Goal: Task Accomplishment & Management: Manage account settings

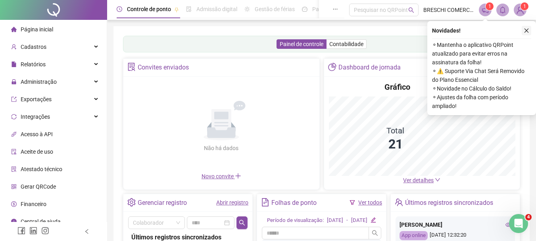
click at [392, 33] on button "button" at bounding box center [527, 31] width 10 height 10
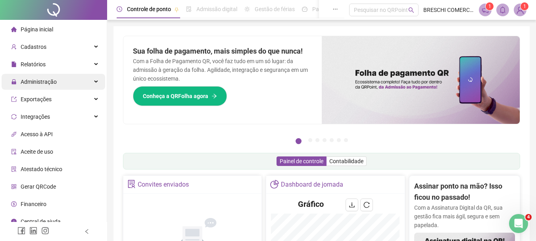
click at [72, 81] on div "Administração" at bounding box center [54, 82] width 104 height 16
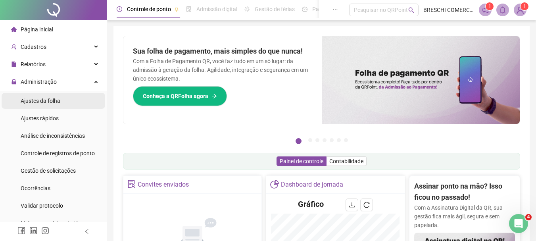
click at [73, 99] on li "Ajustes da folha" at bounding box center [54, 101] width 104 height 16
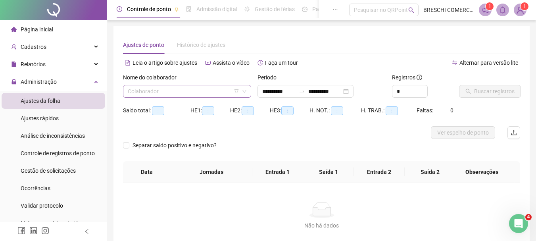
click at [227, 92] on input "search" at bounding box center [184, 91] width 112 height 12
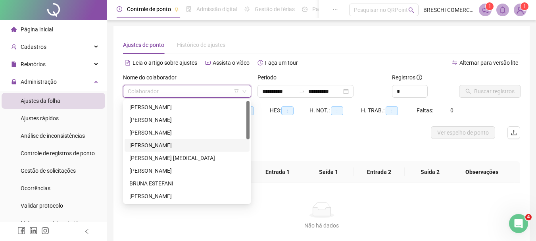
click at [224, 149] on div "[PERSON_NAME]" at bounding box center [187, 145] width 116 height 9
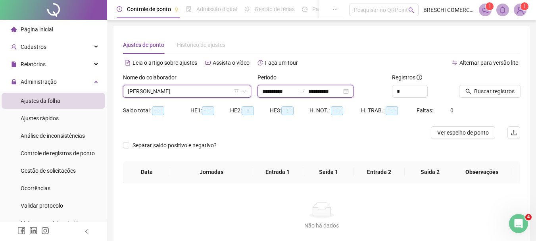
click at [339, 88] on input "**********" at bounding box center [325, 91] width 33 height 9
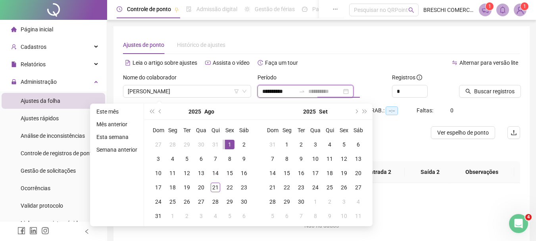
type input "**********"
click at [228, 144] on div "1" at bounding box center [230, 145] width 10 height 10
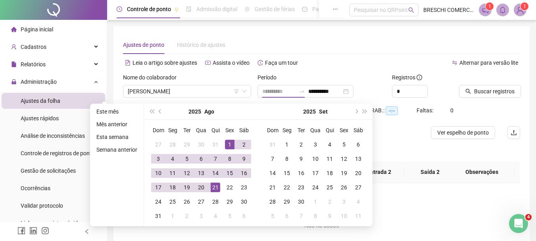
click at [213, 185] on div "21" at bounding box center [216, 188] width 10 height 10
type input "**********"
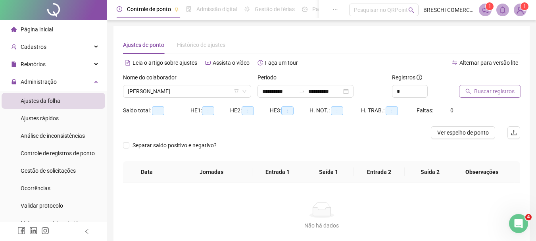
click at [392, 91] on span "Buscar registros" at bounding box center [495, 91] width 41 height 9
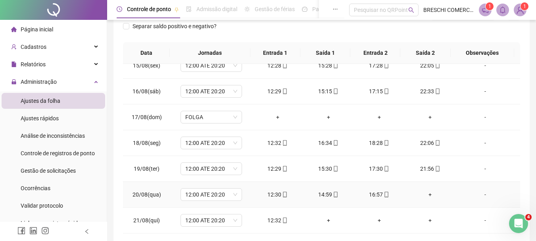
scroll to position [155, 0]
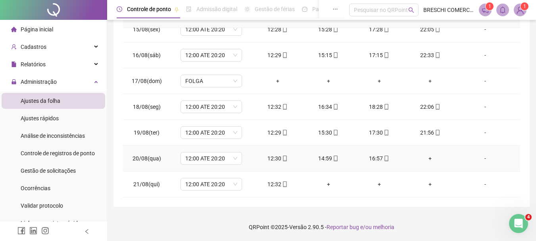
click at [392, 154] on div "+" at bounding box center [430, 158] width 38 height 9
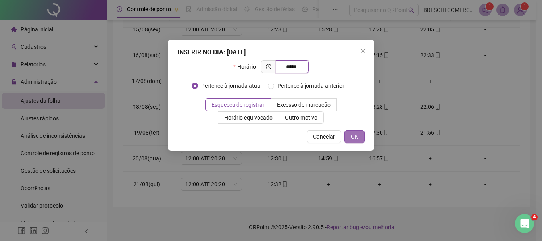
type input "*****"
click at [357, 139] on span "OK" at bounding box center [355, 136] width 8 height 9
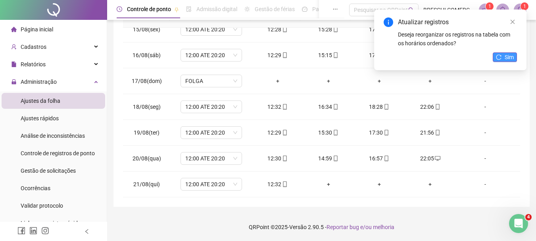
click at [392, 55] on span "Sim" at bounding box center [509, 57] width 9 height 9
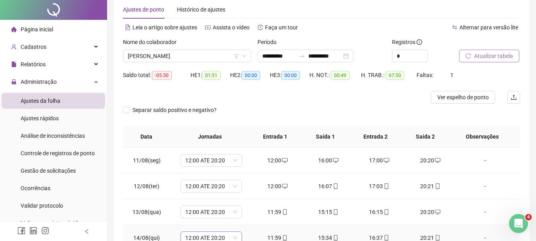
scroll to position [0, 0]
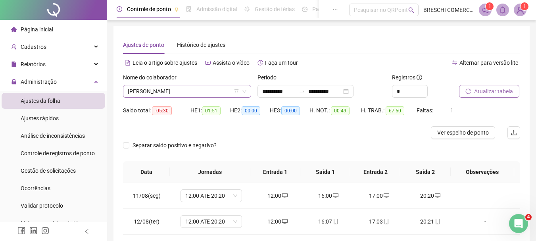
click at [208, 94] on span "ANDIELLY PEREIRA BOTELHO" at bounding box center [187, 91] width 119 height 12
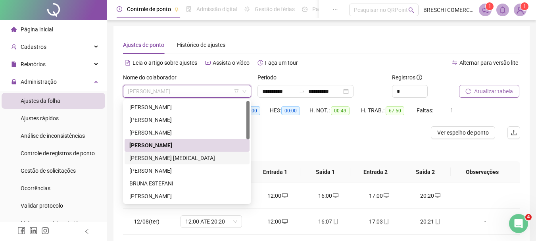
click at [190, 159] on div "ANDRESSA DA SILVA PAIM COTRIM" at bounding box center [187, 158] width 116 height 9
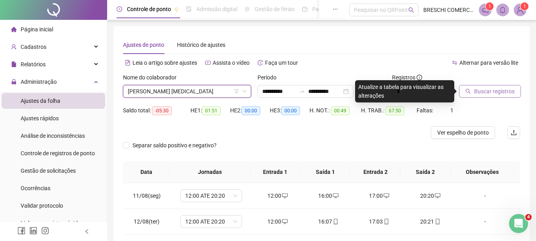
click at [392, 91] on span "Buscar registros" at bounding box center [495, 91] width 41 height 9
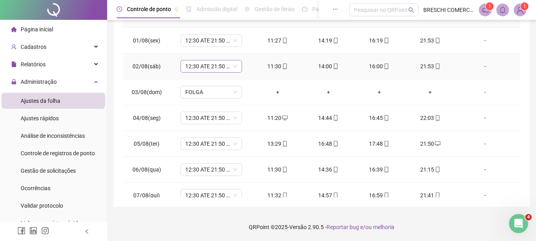
scroll to position [36, 0]
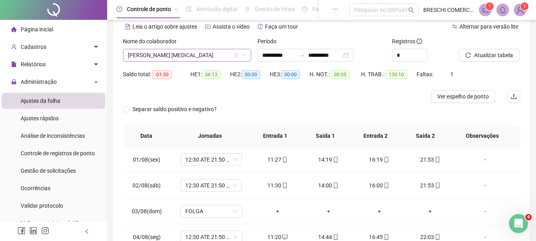
click at [192, 56] on span "ANDRESSA DA SILVA PAIM COTRIM" at bounding box center [187, 55] width 119 height 12
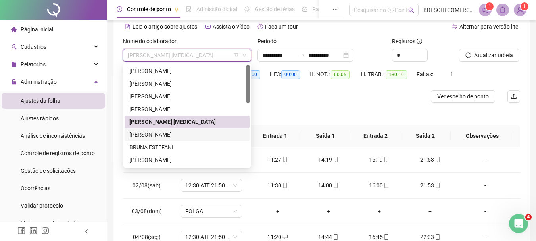
click at [178, 137] on div "BEATRIZ GOMES DA SILVA" at bounding box center [187, 134] width 116 height 9
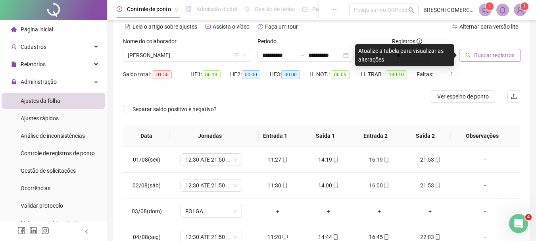
click at [392, 54] on button "Buscar registros" at bounding box center [490, 55] width 62 height 13
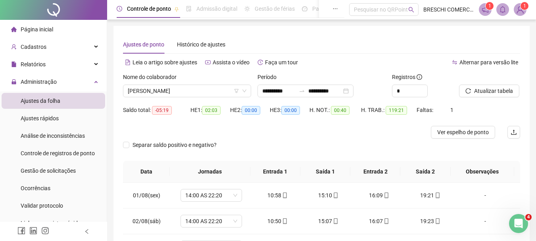
scroll to position [0, 0]
click at [206, 90] on span "BEATRIZ GOMES DA SILVA" at bounding box center [187, 91] width 119 height 12
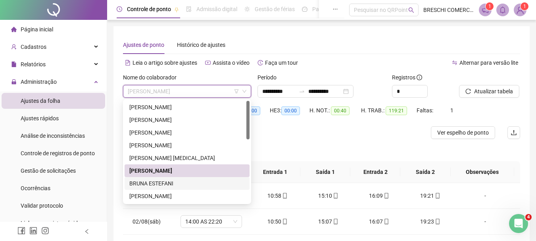
click at [171, 183] on div "BRUNA ESTEFANI" at bounding box center [187, 183] width 116 height 9
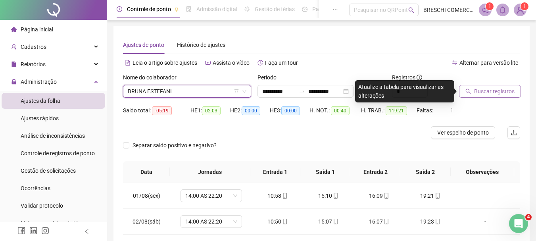
click at [392, 95] on span "Buscar registros" at bounding box center [495, 91] width 41 height 9
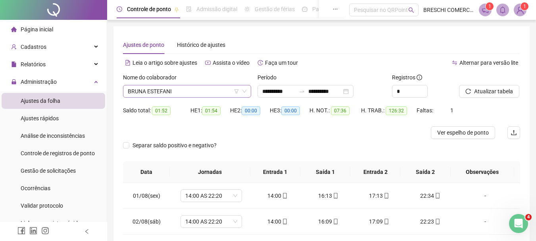
click at [192, 91] on span "BRUNA ESTEFANI" at bounding box center [187, 91] width 119 height 12
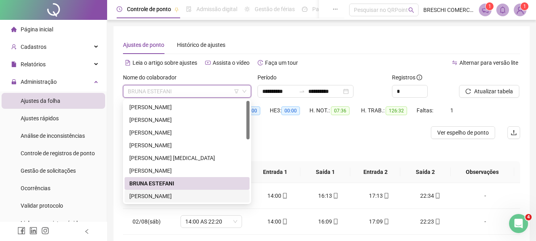
click at [156, 199] on div "CAMILA TABOGA DE OLIVEIRA SIRIOS" at bounding box center [187, 196] width 116 height 9
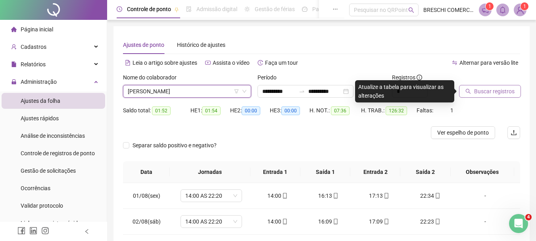
click at [392, 88] on span "Buscar registros" at bounding box center [495, 91] width 41 height 9
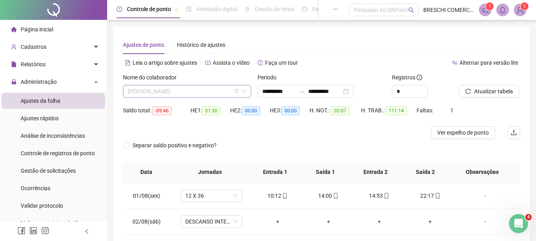
click at [185, 91] on span "CAMILA TABOGA DE OLIVEIRA SIRIOS" at bounding box center [187, 91] width 119 height 12
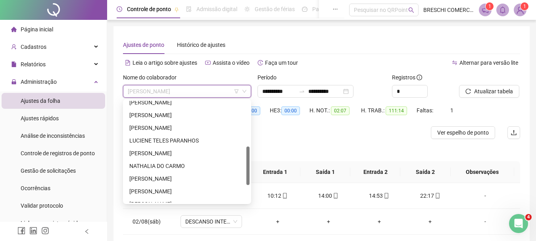
scroll to position [79, 0]
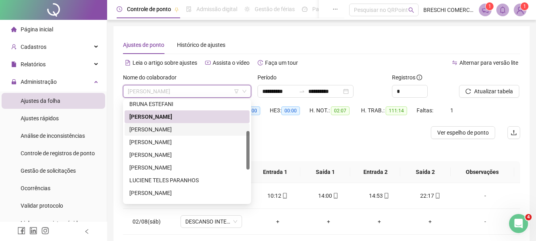
click at [177, 126] on div "ELIZENÁ GONÇALVES DA SILVA" at bounding box center [187, 129] width 116 height 9
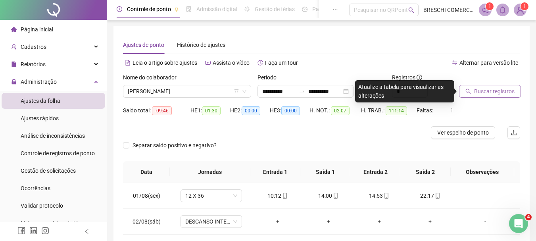
click at [392, 92] on span "Buscar registros" at bounding box center [495, 91] width 41 height 9
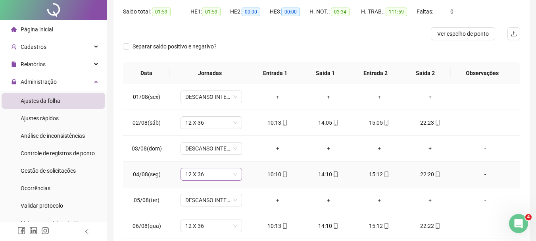
scroll to position [0, 0]
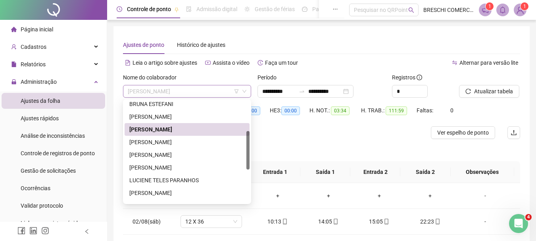
click at [210, 89] on span "ELIZENÁ GONÇALVES DA SILVA" at bounding box center [187, 91] width 119 height 12
click at [187, 153] on div "KAREN LYA LACERDA DA SILVA" at bounding box center [187, 154] width 116 height 9
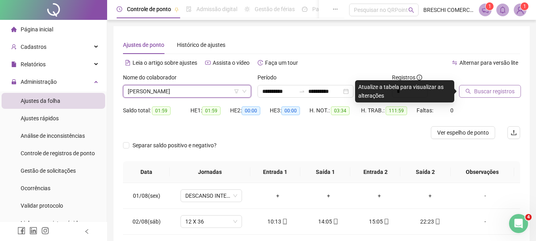
click at [392, 96] on button "Buscar registros" at bounding box center [490, 91] width 62 height 13
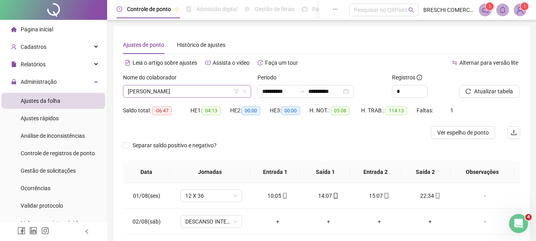
click at [157, 86] on span "KAREN LYA LACERDA DA SILVA" at bounding box center [187, 91] width 119 height 12
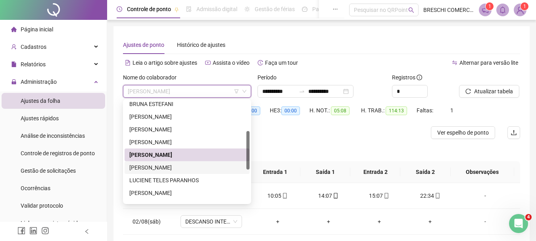
click at [174, 170] on div "LILLIAN RODRIGUES PEREIRA" at bounding box center [187, 167] width 116 height 9
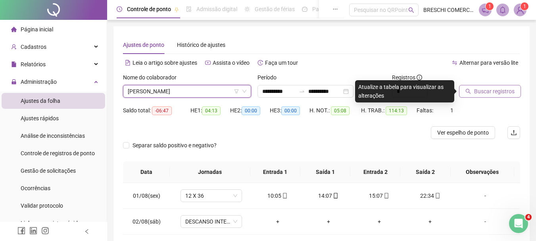
click at [392, 90] on span "Buscar registros" at bounding box center [495, 91] width 41 height 9
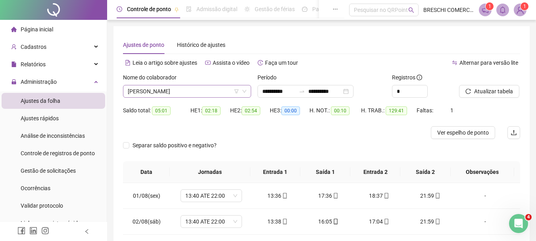
click at [175, 91] on span "LILLIAN RODRIGUES PEREIRA" at bounding box center [187, 91] width 119 height 12
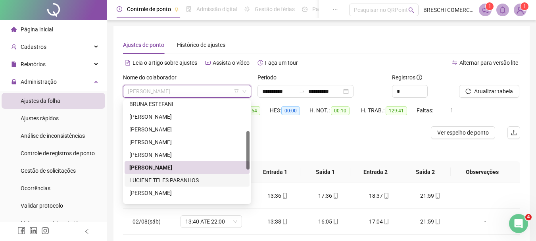
click at [171, 181] on div "LUCIENE TELES PARANHOS" at bounding box center [187, 180] width 116 height 9
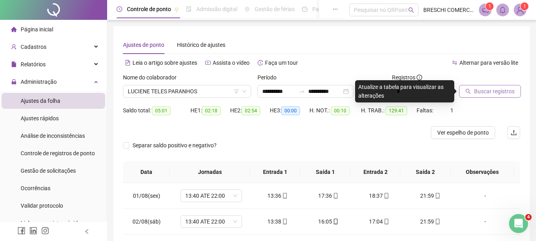
click at [392, 93] on span "Buscar registros" at bounding box center [495, 91] width 41 height 9
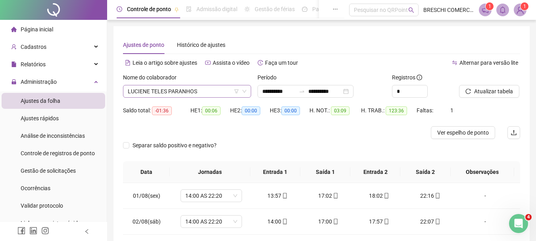
click at [158, 87] on span "LUCIENE TELES PARANHOS" at bounding box center [187, 91] width 119 height 12
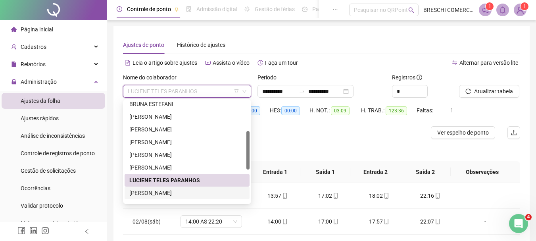
scroll to position [119, 0]
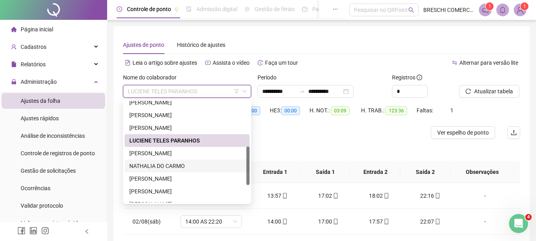
click at [177, 168] on div "NATHALIA DO CARMO" at bounding box center [187, 166] width 116 height 9
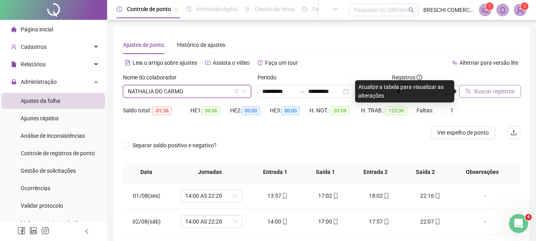
click at [392, 92] on span "Buscar registros" at bounding box center [495, 91] width 41 height 9
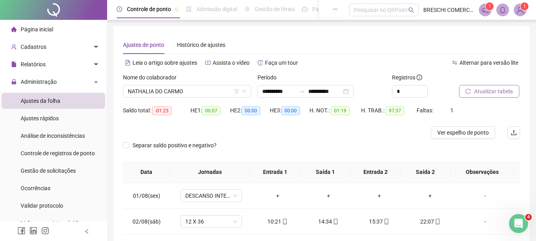
drag, startPoint x: 480, startPoint y: 92, endPoint x: 308, endPoint y: 46, distance: 178.0
click at [308, 46] on div "Ajustes de ponto Histórico de ajustes" at bounding box center [321, 45] width 397 height 18
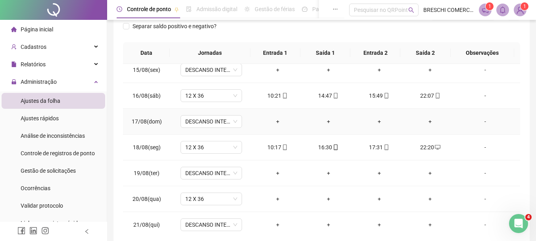
scroll to position [372, 0]
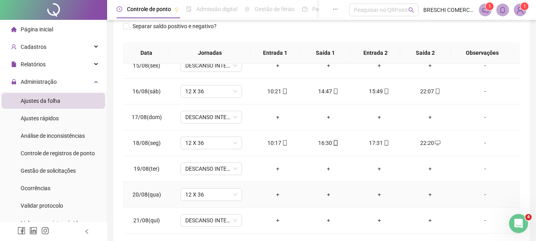
click at [266, 191] on div "+" at bounding box center [278, 194] width 38 height 9
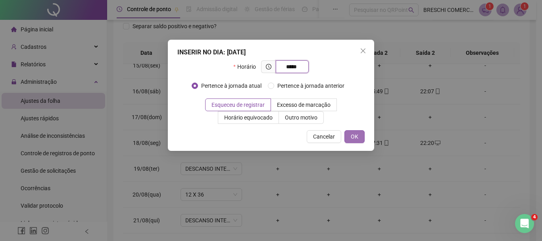
type input "*****"
click at [354, 137] on span "OK" at bounding box center [355, 136] width 8 height 9
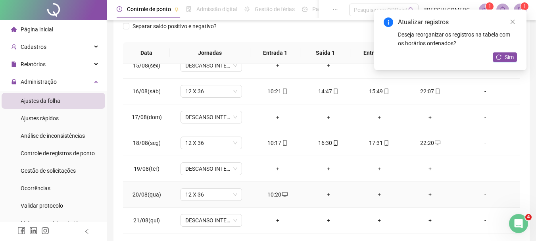
click at [326, 193] on div "+" at bounding box center [329, 194] width 38 height 9
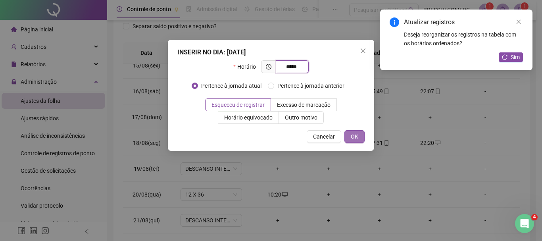
type input "*****"
click at [354, 140] on span "OK" at bounding box center [355, 136] width 8 height 9
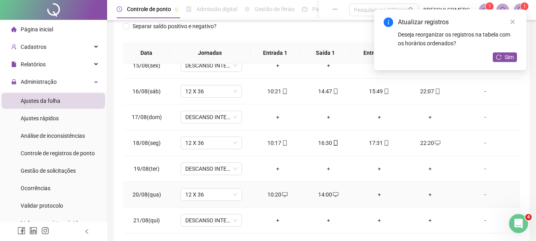
click at [379, 194] on div "+" at bounding box center [380, 194] width 38 height 9
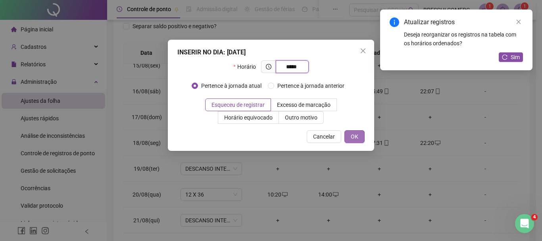
type input "*****"
click at [359, 134] on button "OK" at bounding box center [355, 136] width 20 height 13
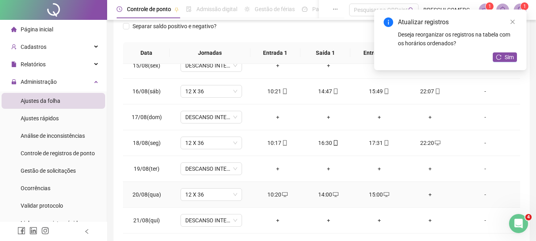
click at [392, 192] on div "+" at bounding box center [430, 194] width 38 height 9
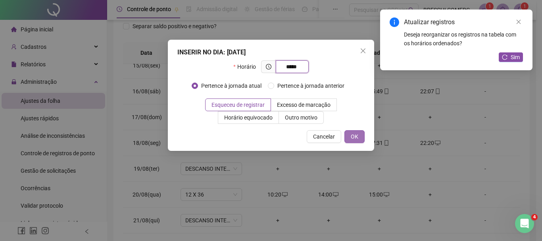
type input "*****"
click at [353, 136] on span "OK" at bounding box center [355, 136] width 8 height 9
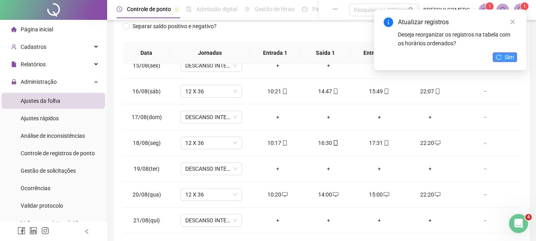
click at [392, 53] on span "Sim" at bounding box center [509, 57] width 9 height 9
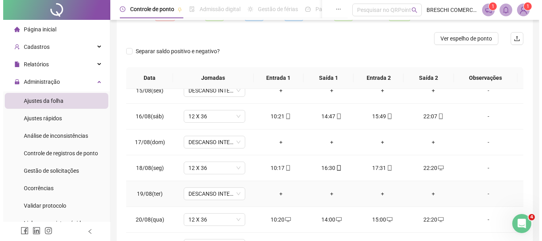
scroll to position [0, 0]
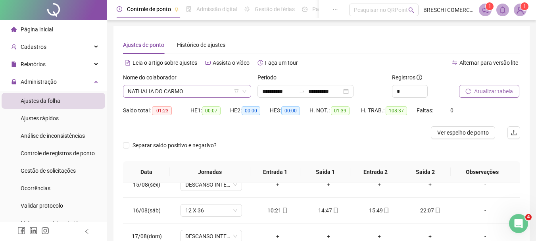
click at [212, 93] on span "NATHALIA DO CARMO" at bounding box center [187, 91] width 119 height 12
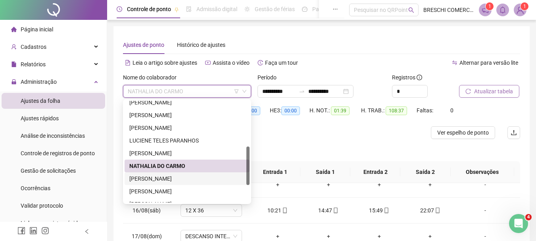
click at [206, 177] on div "RAMONIELE LUCINDO DA SILVA" at bounding box center [187, 178] width 116 height 9
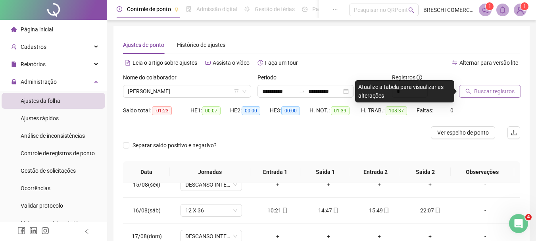
click at [392, 89] on span "Buscar registros" at bounding box center [495, 91] width 41 height 9
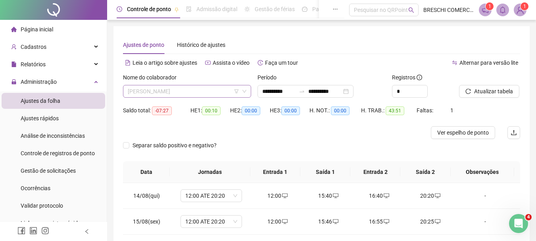
click at [202, 97] on div "RAMONIELE LUCINDO DA SILVA" at bounding box center [187, 91] width 128 height 13
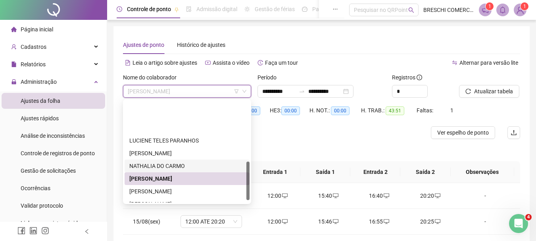
scroll to position [159, 0]
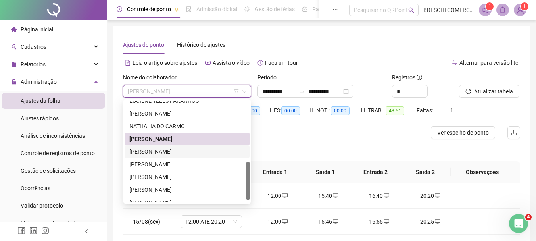
click at [207, 154] on div "ROBERTA FERNANDES DE OLIVEIRA" at bounding box center [187, 151] width 116 height 9
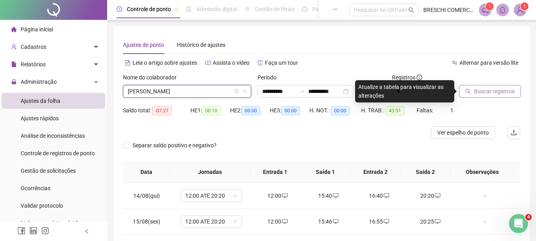
click at [392, 96] on button "Buscar registros" at bounding box center [490, 91] width 62 height 13
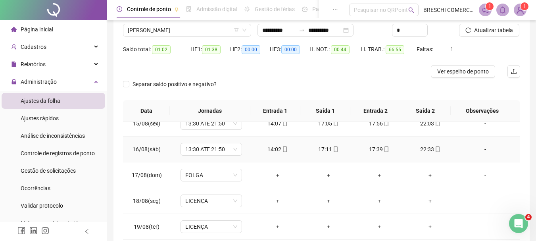
scroll to position [119, 0]
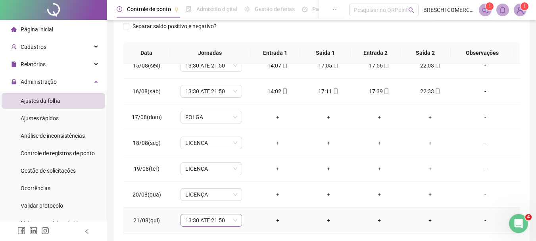
click at [218, 218] on span "13:30 ATE 21:50" at bounding box center [211, 220] width 52 height 12
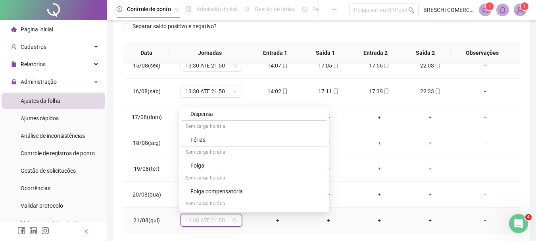
scroll to position [2660, 0]
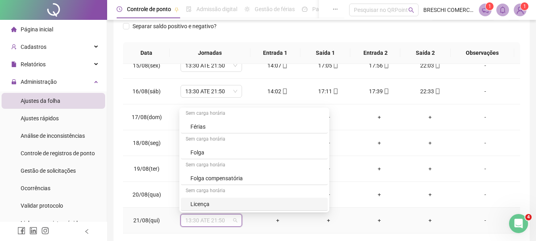
click at [224, 204] on div "Licença" at bounding box center [257, 204] width 133 height 9
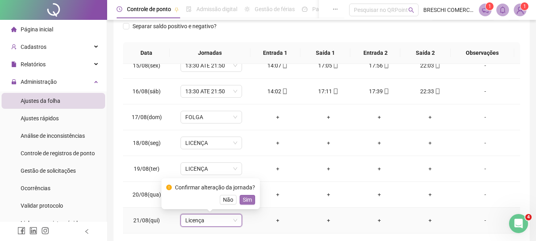
click at [253, 201] on button "Sim" at bounding box center [247, 200] width 15 height 10
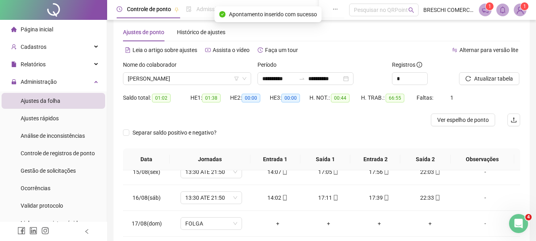
scroll to position [0, 0]
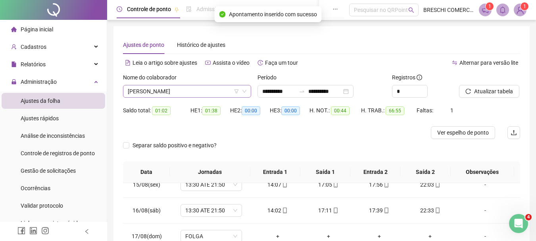
click at [211, 95] on span "ROBERTA FERNANDES DE OLIVEIRA" at bounding box center [187, 91] width 119 height 12
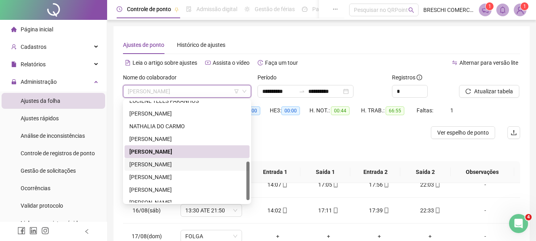
drag, startPoint x: 175, startPoint y: 168, endPoint x: 202, endPoint y: 165, distance: 27.1
click at [175, 168] on div "SARA RIOS" at bounding box center [187, 164] width 116 height 9
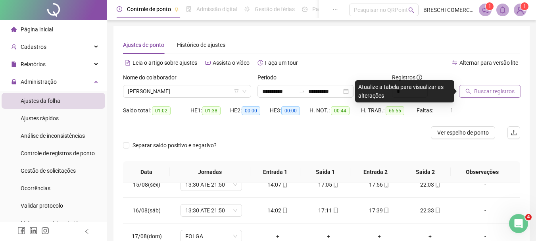
click at [392, 92] on span "Buscar registros" at bounding box center [495, 91] width 41 height 9
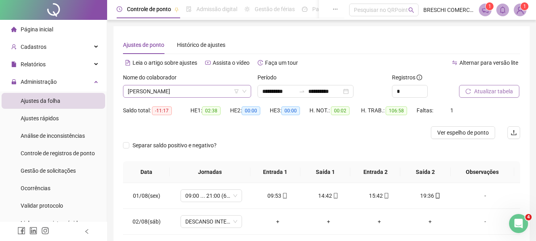
click at [177, 91] on span "SARA RIOS" at bounding box center [187, 91] width 119 height 12
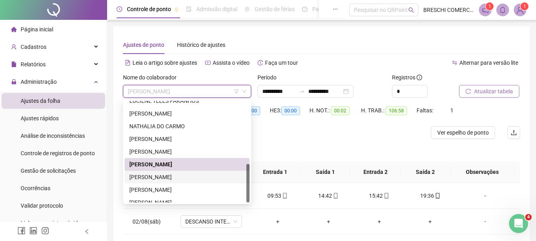
scroll to position [165, 0]
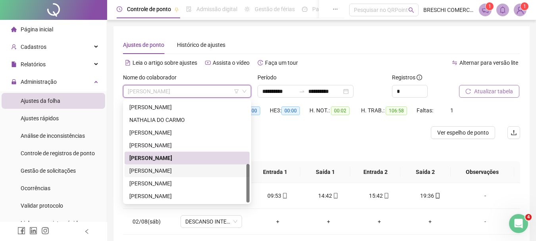
click at [181, 179] on div "TISCIANE PEREIRA DA SILVA" at bounding box center [187, 183] width 116 height 9
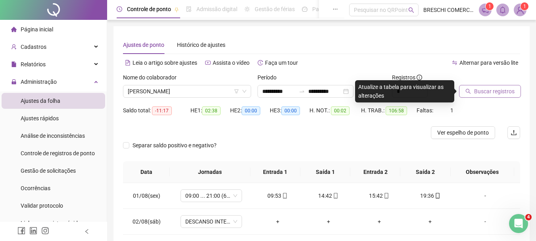
click at [392, 93] on span "Buscar registros" at bounding box center [495, 91] width 41 height 9
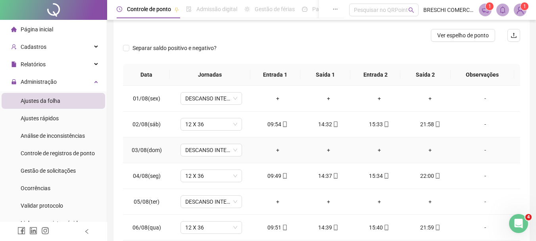
scroll to position [0, 0]
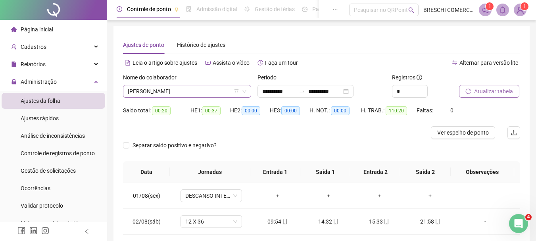
click at [172, 89] on span "TISCIANE PEREIRA DA SILVA" at bounding box center [187, 91] width 119 height 12
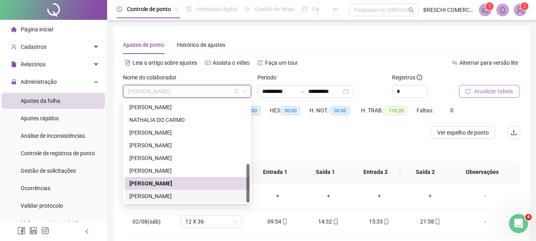
click at [187, 199] on div "YASMIM LIVIA SILVA" at bounding box center [187, 196] width 116 height 9
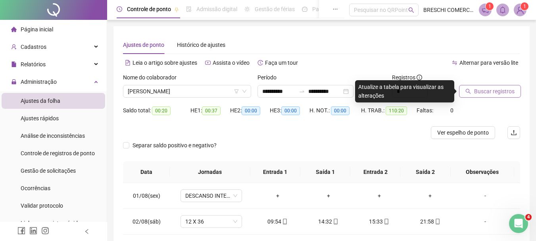
click at [392, 91] on span "Buscar registros" at bounding box center [495, 91] width 41 height 9
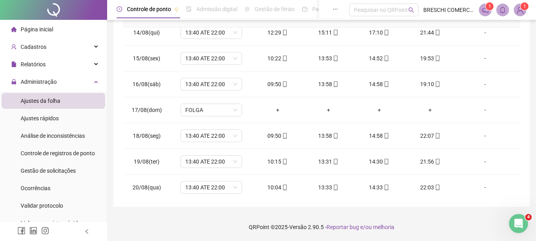
scroll to position [372, 0]
